Goal: Find specific page/section: Find specific page/section

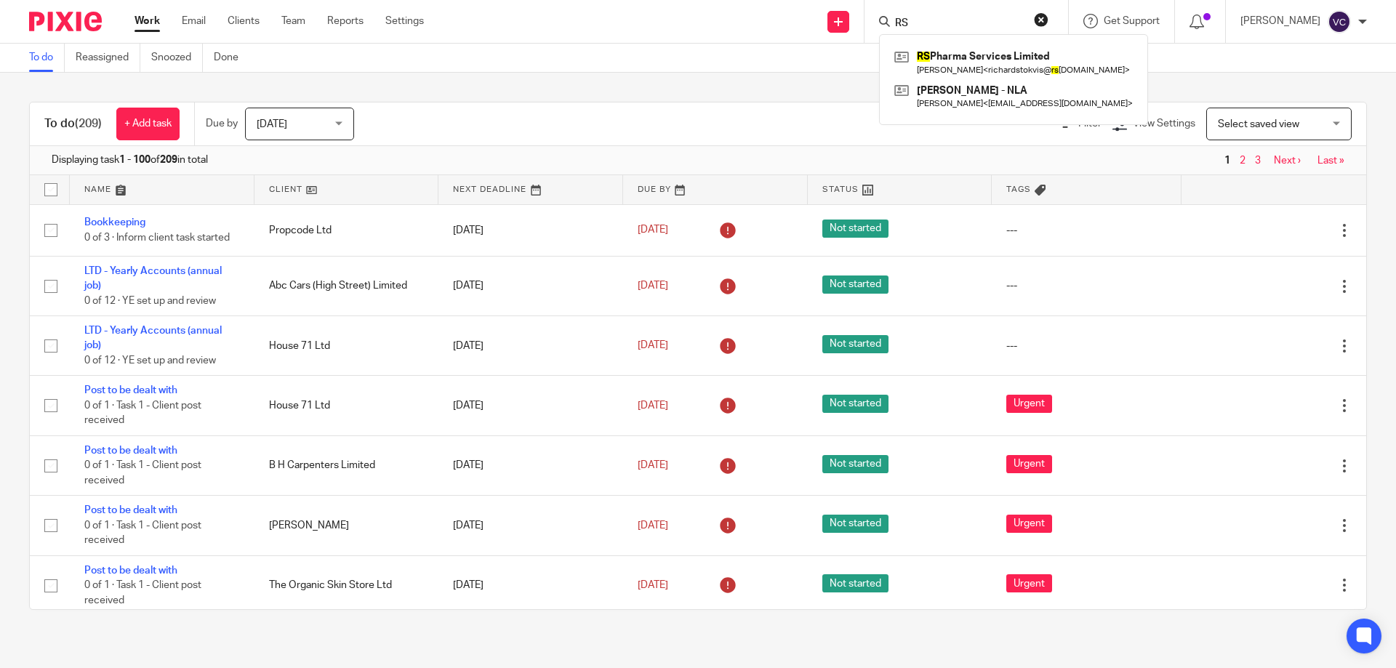
type input "RS"
click button "submit" at bounding box center [0, 0] width 0 height 0
click at [987, 80] on link at bounding box center [1014, 96] width 246 height 33
click at [988, 67] on link at bounding box center [1014, 62] width 246 height 33
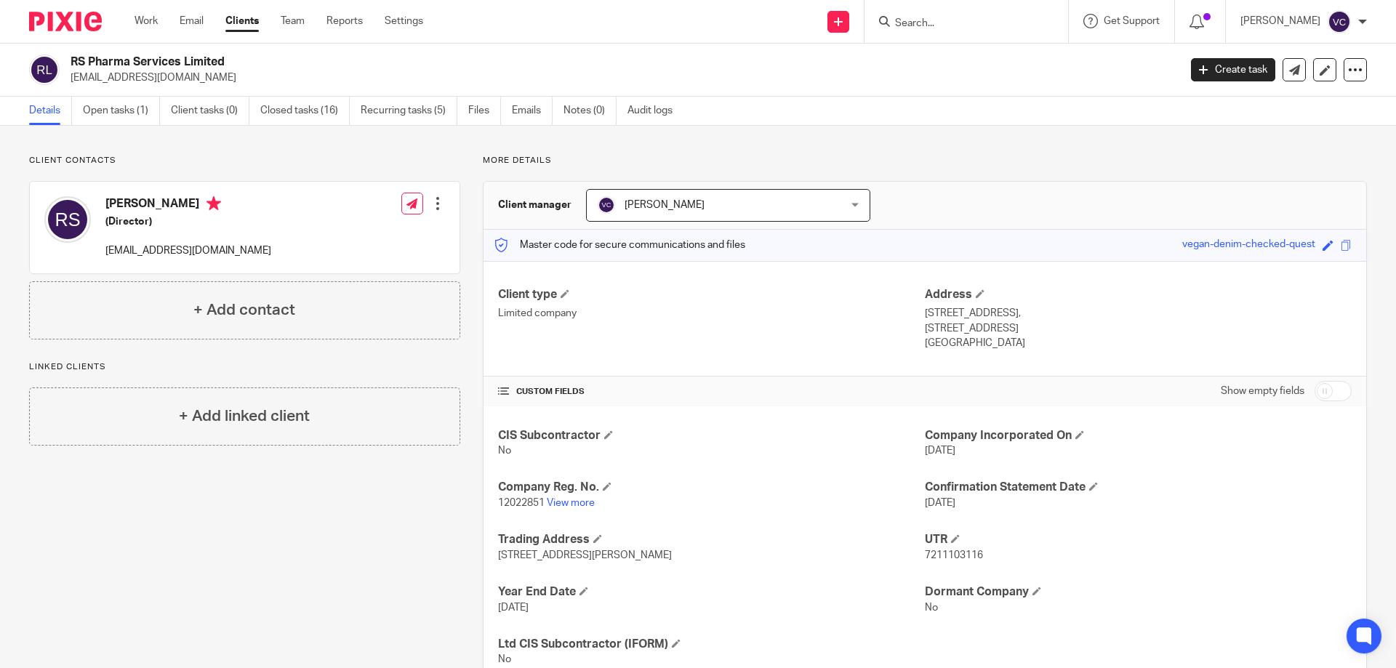
scroll to position [51, 0]
